Goal: Navigation & Orientation: Go to known website

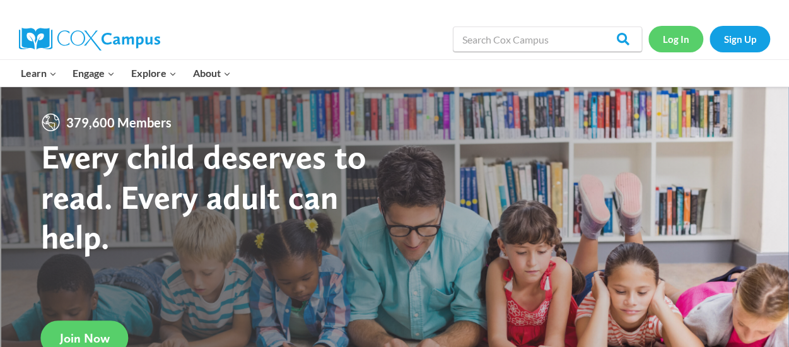
click at [681, 42] on link "Log In" at bounding box center [675, 39] width 55 height 26
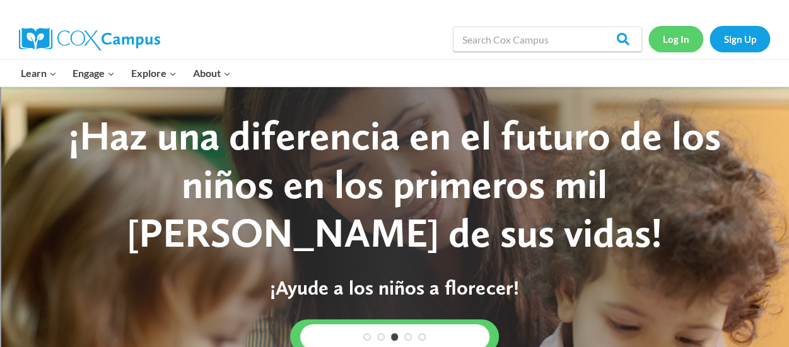
click at [690, 39] on link "Log In" at bounding box center [675, 39] width 55 height 26
